Goal: Task Accomplishment & Management: Manage account settings

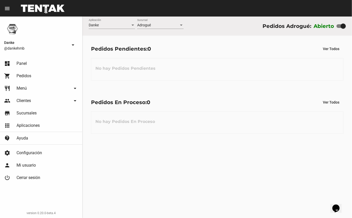
click at [23, 76] on span "Pedidos" at bounding box center [24, 75] width 15 height 5
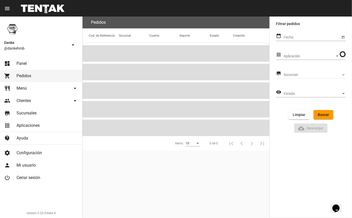
click at [17, 92] on link "restaurant Menú arrow_drop_down" at bounding box center [41, 88] width 82 height 12
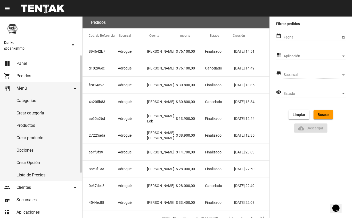
click at [19, 126] on link "Productos" at bounding box center [41, 125] width 82 height 12
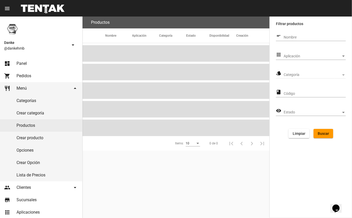
click at [291, 56] on span "Aplicación" at bounding box center [313, 56] width 58 height 4
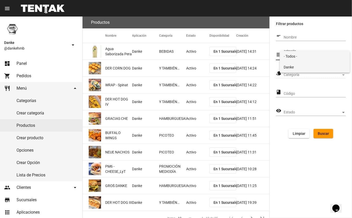
click at [291, 66] on span "Danke" at bounding box center [315, 67] width 62 height 11
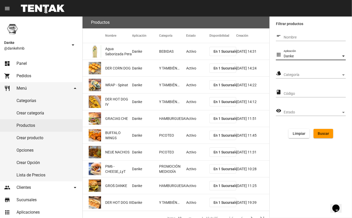
click at [287, 72] on div "Categoría Categoría" at bounding box center [315, 73] width 62 height 10
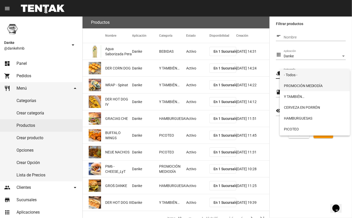
click at [291, 86] on span "PROMOCIÓN MEDIODÍA" at bounding box center [315, 85] width 62 height 11
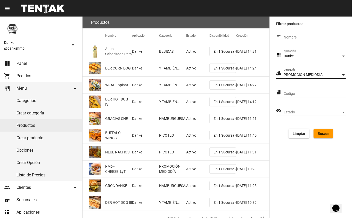
click at [325, 133] on span "Buscar" at bounding box center [323, 133] width 11 height 4
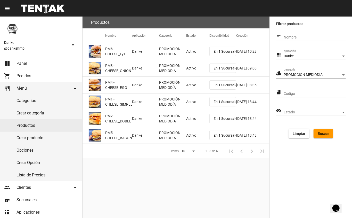
click at [190, 50] on mat-cell "Activo" at bounding box center [197, 51] width 23 height 17
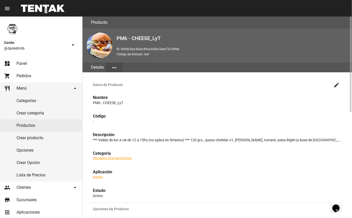
click at [336, 85] on mat-icon "create" at bounding box center [337, 85] width 6 height 6
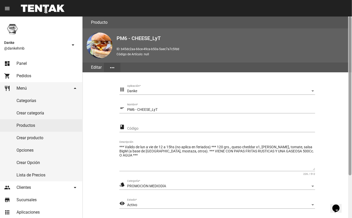
click at [351, 174] on div at bounding box center [350, 96] width 3 height 159
click at [350, 182] on div at bounding box center [350, 117] width 4 height 201
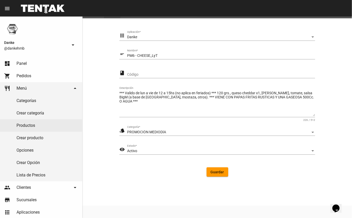
click at [152, 151] on div "Activo" at bounding box center [218, 151] width 183 height 4
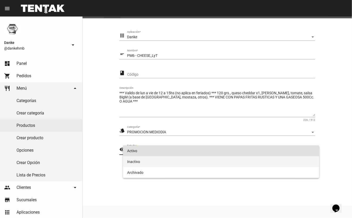
click at [132, 163] on span "Inactivo" at bounding box center [221, 161] width 188 height 11
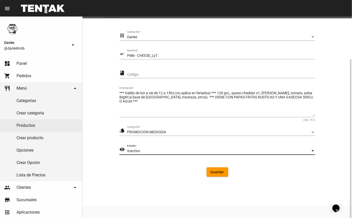
click at [216, 171] on span "Guardar" at bounding box center [217, 172] width 13 height 4
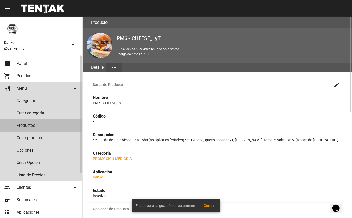
click at [34, 127] on link "Productos" at bounding box center [41, 125] width 82 height 12
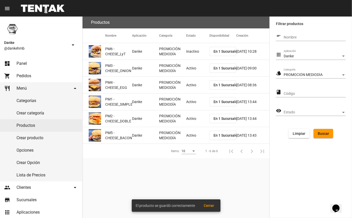
click at [193, 70] on mat-cell "Activo" at bounding box center [197, 68] width 23 height 17
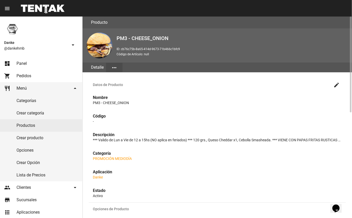
click at [335, 86] on mat-icon "create" at bounding box center [337, 85] width 6 height 6
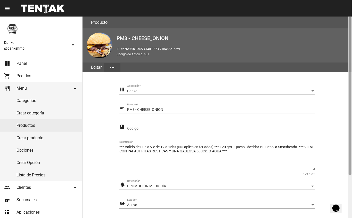
click at [350, 189] on div at bounding box center [350, 117] width 4 height 201
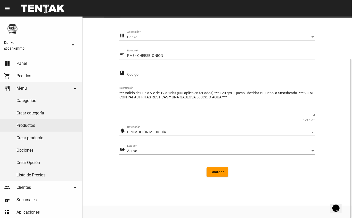
click at [134, 151] on span "Activo" at bounding box center [132, 151] width 10 height 4
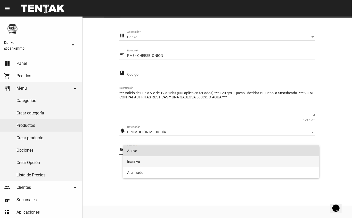
click at [134, 163] on span "Inactivo" at bounding box center [221, 161] width 188 height 11
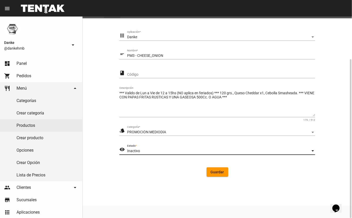
click at [215, 172] on span "Guardar" at bounding box center [217, 172] width 13 height 4
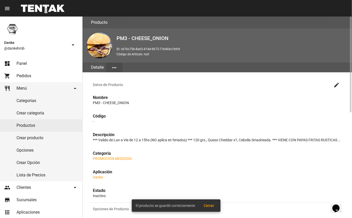
click at [38, 127] on link "Productos" at bounding box center [41, 125] width 82 height 12
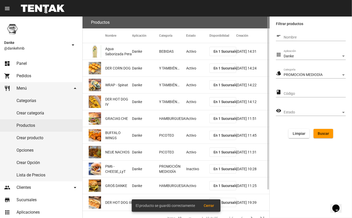
click at [321, 134] on span "Buscar" at bounding box center [323, 133] width 11 height 4
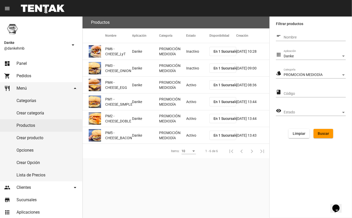
click at [191, 85] on mat-cell "Activo" at bounding box center [197, 85] width 23 height 17
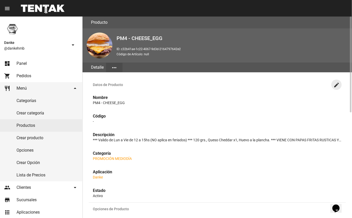
click at [337, 86] on mat-icon "create" at bounding box center [337, 85] width 6 height 6
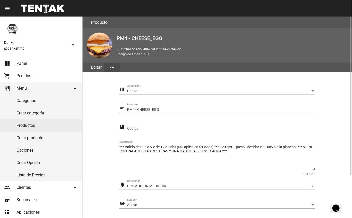
click at [130, 204] on span "Activo" at bounding box center [132, 205] width 10 height 4
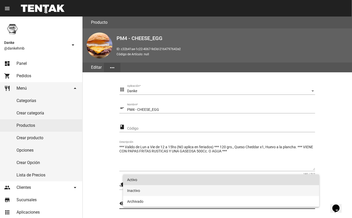
click at [134, 189] on span "Inactivo" at bounding box center [221, 190] width 188 height 11
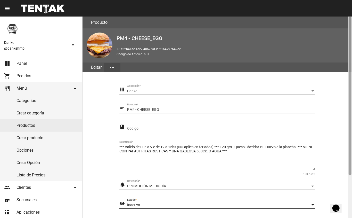
click at [350, 190] on div at bounding box center [350, 117] width 4 height 201
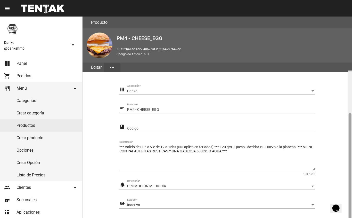
scroll to position [54, 0]
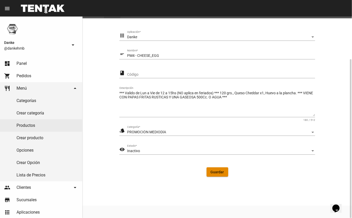
click at [211, 171] on span "Guardar" at bounding box center [217, 172] width 13 height 4
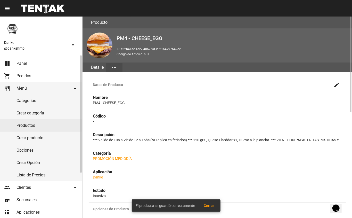
click at [18, 126] on link "Productos" at bounding box center [41, 125] width 82 height 12
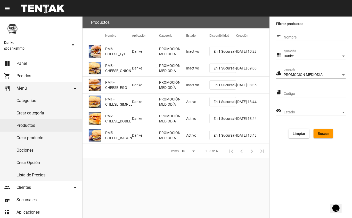
click at [193, 105] on mat-cell "Activo" at bounding box center [197, 101] width 23 height 17
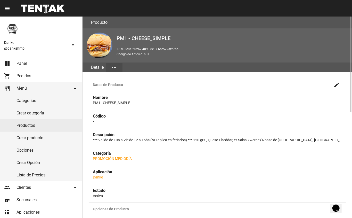
click at [337, 84] on mat-icon "create" at bounding box center [337, 85] width 6 height 6
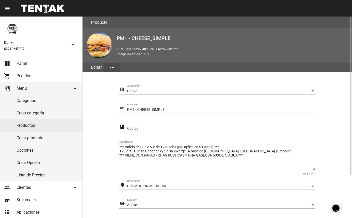
click at [128, 203] on span "Activo" at bounding box center [132, 205] width 10 height 4
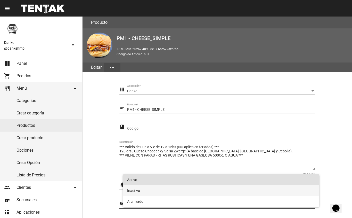
click at [132, 190] on span "Inactivo" at bounding box center [221, 190] width 188 height 11
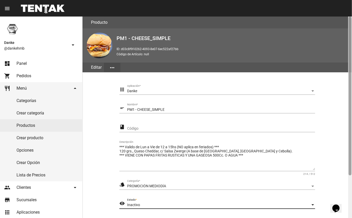
click at [350, 186] on div at bounding box center [350, 117] width 4 height 201
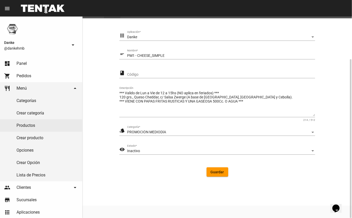
click at [216, 171] on span "Guardar" at bounding box center [217, 172] width 13 height 4
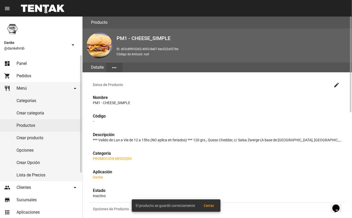
click at [24, 126] on link "Productos" at bounding box center [41, 125] width 82 height 12
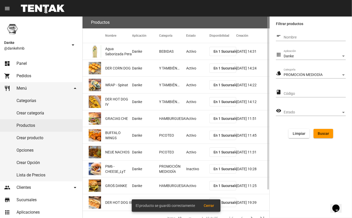
click at [319, 135] on span "Buscar" at bounding box center [323, 133] width 11 height 4
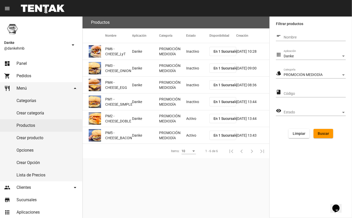
click at [190, 116] on mat-cell "Activo" at bounding box center [197, 118] width 23 height 17
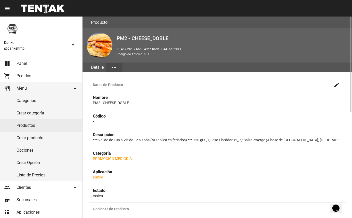
click at [338, 84] on mat-icon "create" at bounding box center [337, 85] width 6 height 6
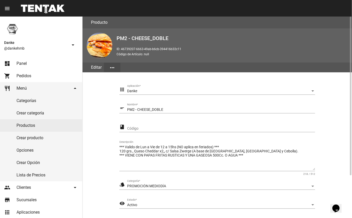
click at [144, 204] on div "Activo" at bounding box center [218, 205] width 183 height 4
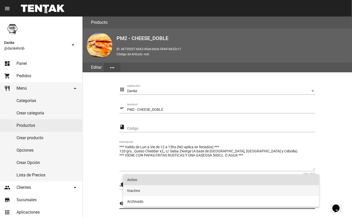
click at [133, 189] on span "Inactivo" at bounding box center [221, 190] width 188 height 11
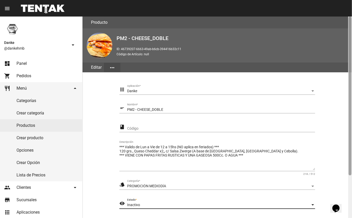
click at [350, 186] on div at bounding box center [350, 117] width 4 height 201
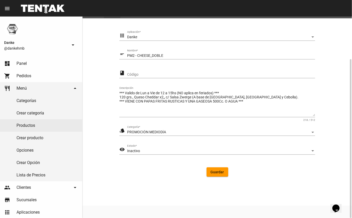
click at [218, 172] on span "Guardar" at bounding box center [217, 172] width 13 height 4
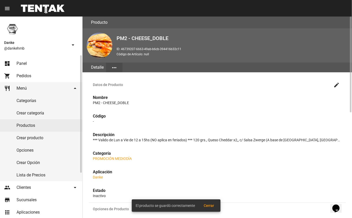
click at [18, 127] on link "Productos" at bounding box center [41, 125] width 82 height 12
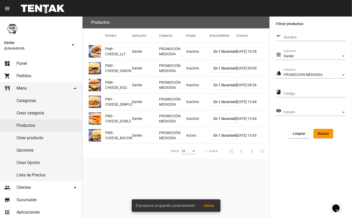
click at [190, 151] on div "10" at bounding box center [187, 151] width 10 height 4
click at [195, 133] on div at bounding box center [176, 109] width 352 height 218
click at [187, 139] on mat-cell "Activo" at bounding box center [197, 135] width 23 height 17
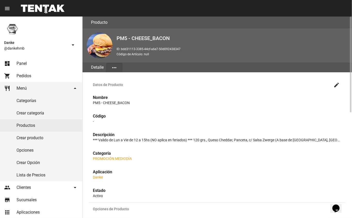
click at [336, 85] on mat-icon "create" at bounding box center [337, 85] width 6 height 6
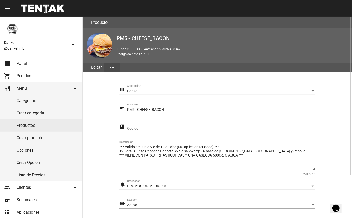
click at [132, 204] on span "Activo" at bounding box center [132, 205] width 10 height 4
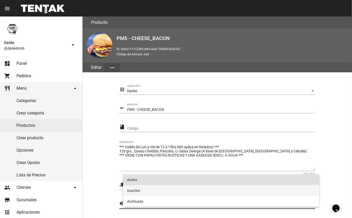
click at [133, 189] on span "Inactivo" at bounding box center [221, 190] width 188 height 11
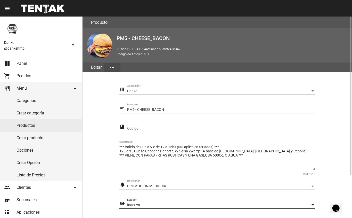
click at [342, 185] on section "apps Danke Aplicación * short_text PM5 - CHEESE_BACON Nombre * class Código ***…" at bounding box center [217, 159] width 257 height 163
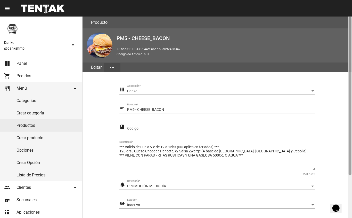
click at [350, 182] on div at bounding box center [350, 117] width 4 height 201
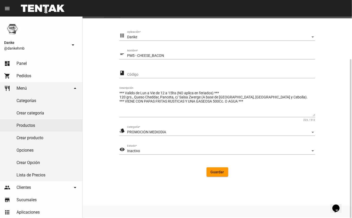
click at [217, 173] on span "Guardar" at bounding box center [217, 172] width 13 height 4
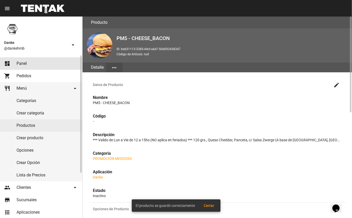
click at [17, 67] on link "dashboard Panel" at bounding box center [41, 63] width 82 height 12
